Goal: Transaction & Acquisition: Obtain resource

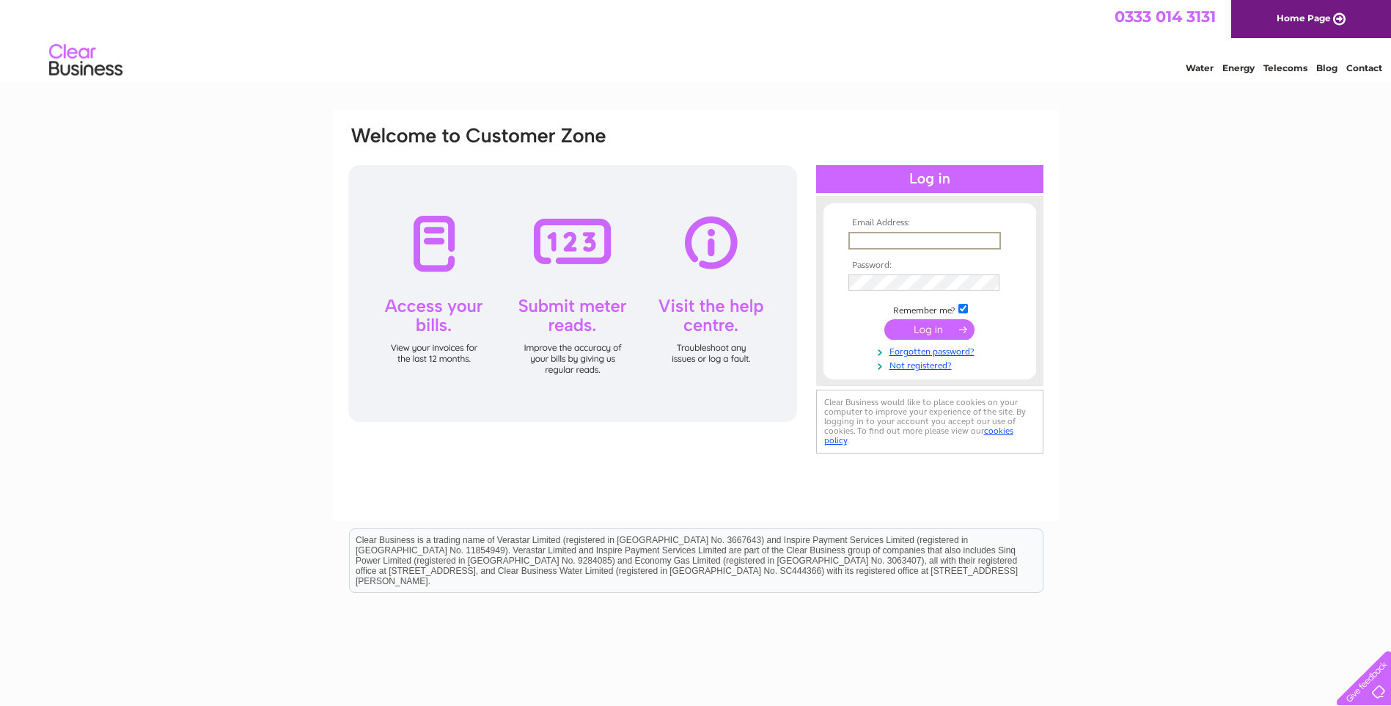
click at [909, 237] on input "text" at bounding box center [925, 241] width 153 height 18
type input "[EMAIL_ADDRESS][DOMAIN_NAME]"
click at [948, 324] on input "submit" at bounding box center [930, 329] width 90 height 21
click at [885, 319] on input "submit" at bounding box center [930, 329] width 90 height 21
click at [934, 329] on input "submit" at bounding box center [930, 328] width 90 height 21
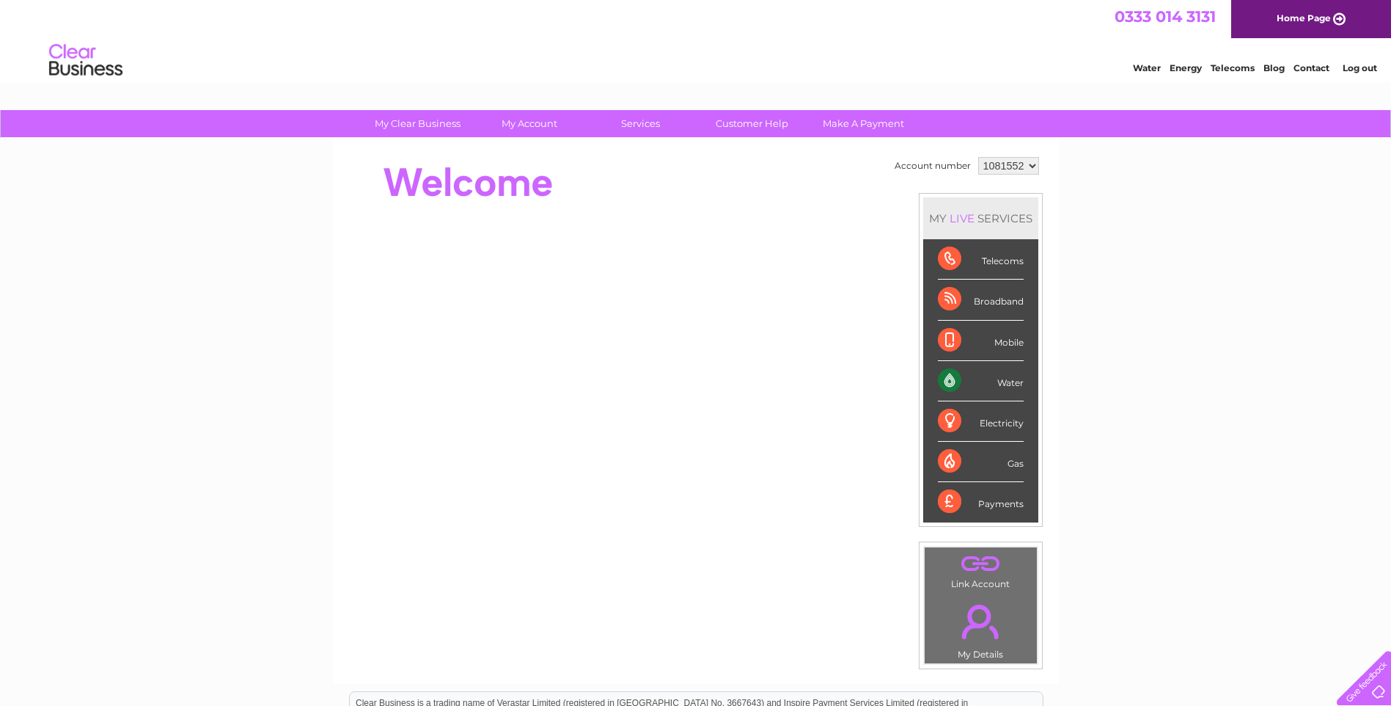
click at [1000, 382] on div "Water" at bounding box center [981, 381] width 86 height 40
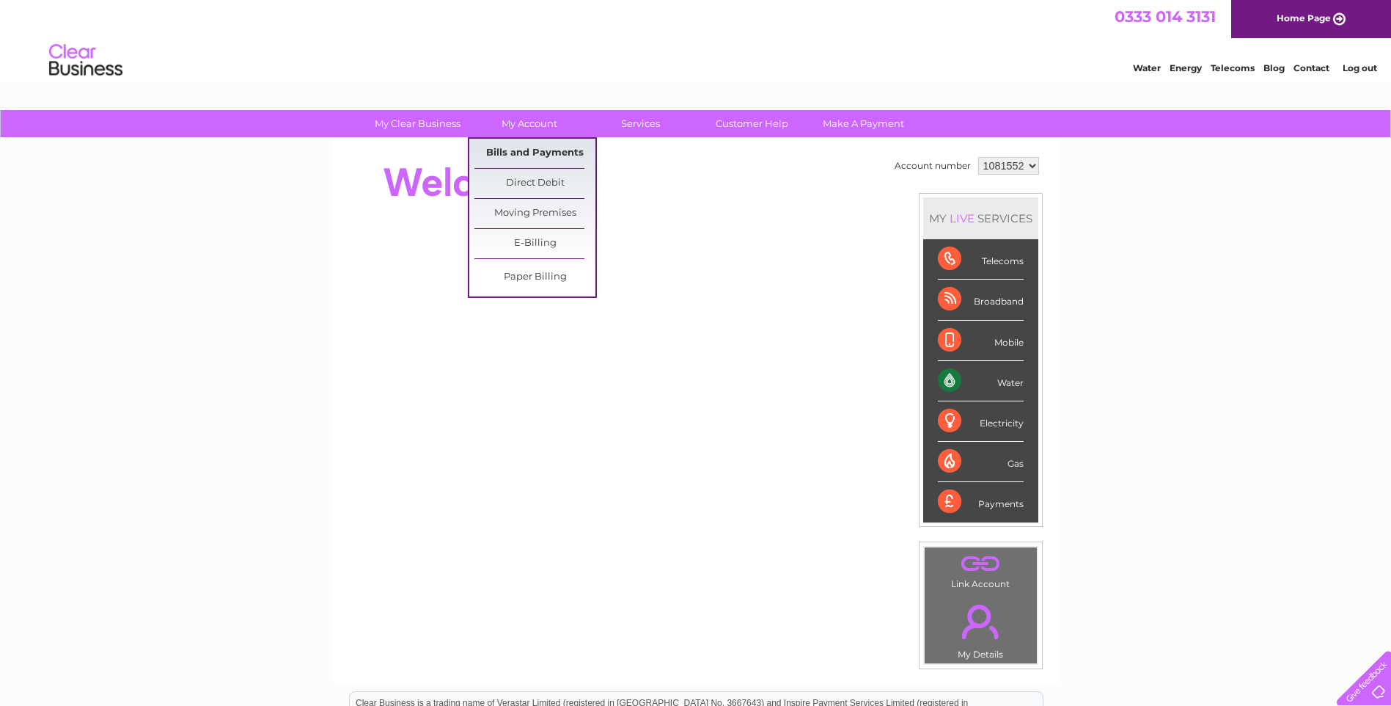
click at [513, 150] on link "Bills and Payments" at bounding box center [535, 153] width 121 height 29
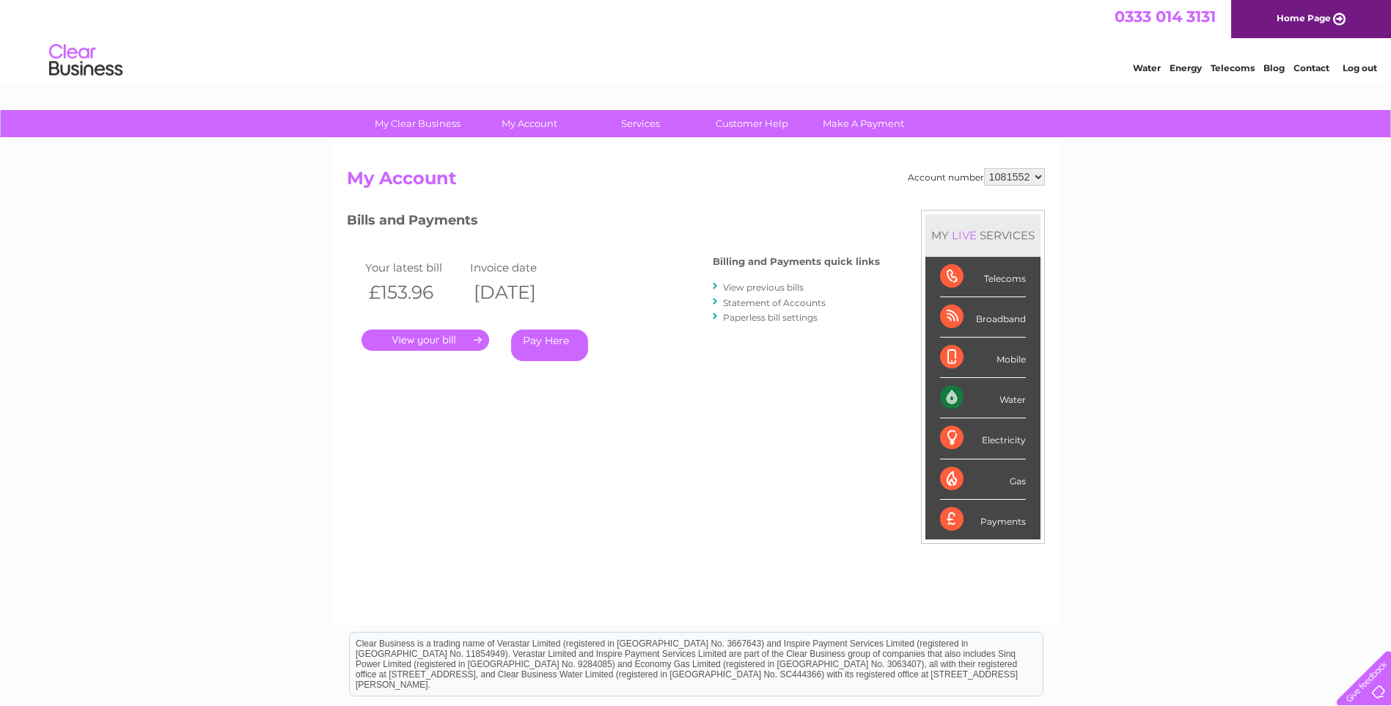
click at [436, 340] on link "." at bounding box center [426, 339] width 128 height 21
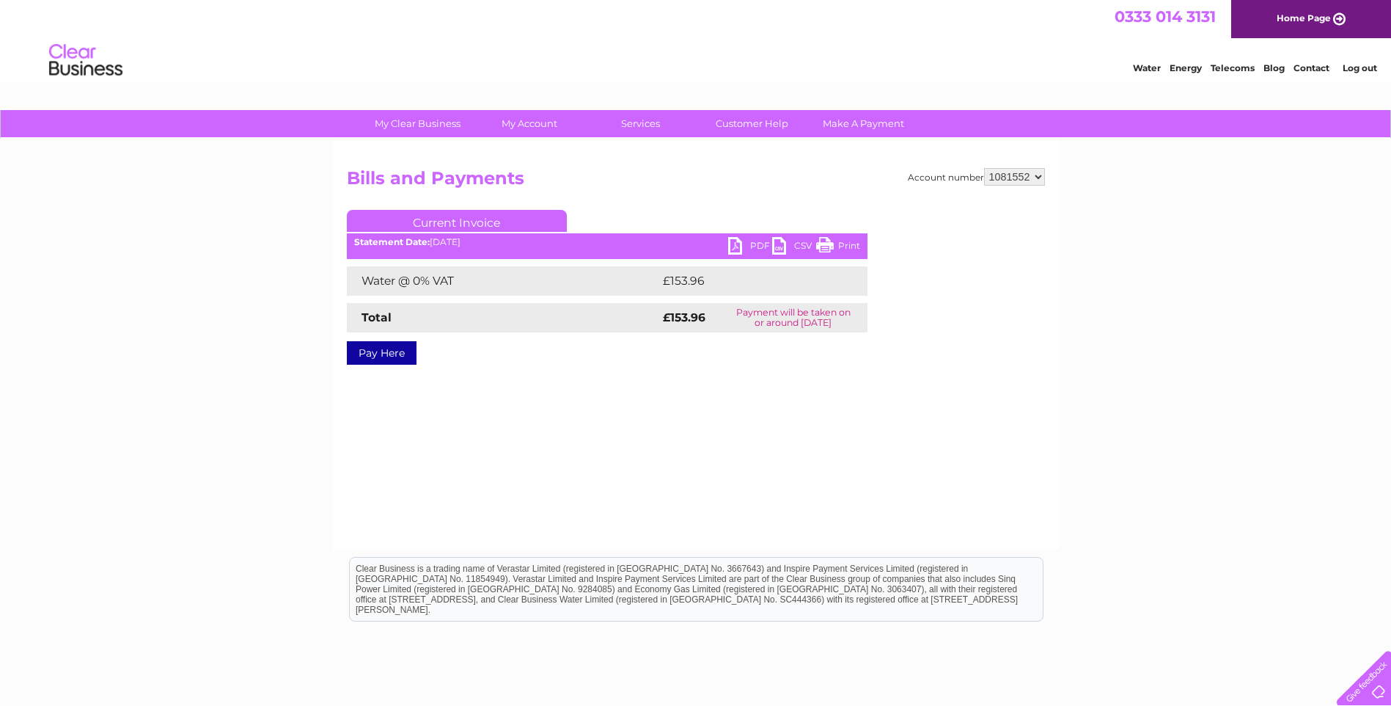
click at [742, 246] on link "PDF" at bounding box center [750, 247] width 44 height 21
click at [1364, 65] on link "Log out" at bounding box center [1360, 67] width 34 height 11
